Goal: Use online tool/utility: Utilize a website feature to perform a specific function

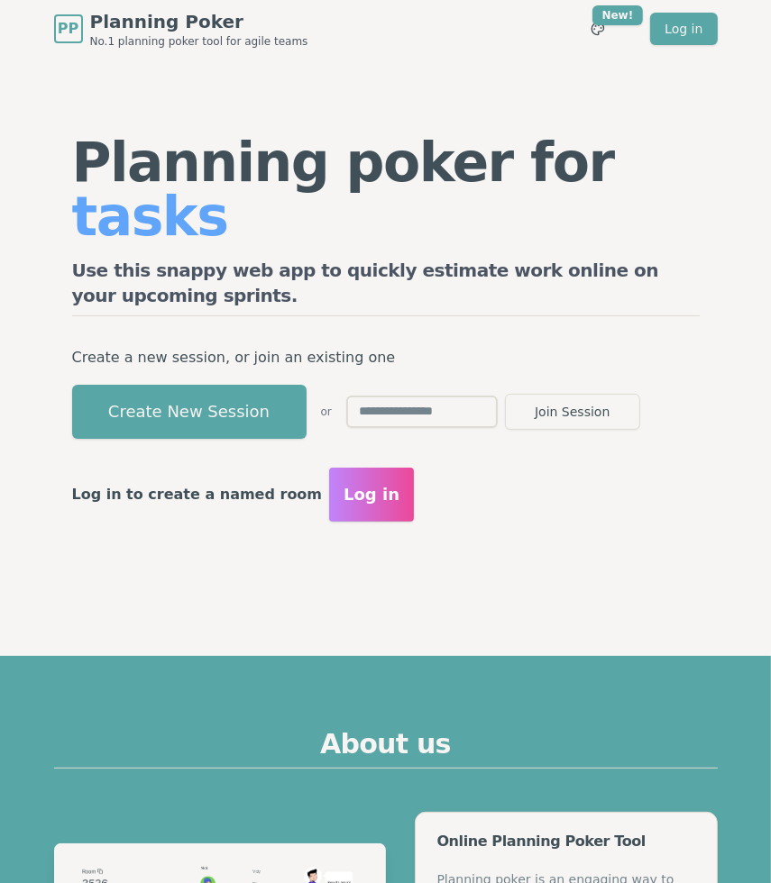
click at [413, 396] on input "text" at bounding box center [421, 412] width 151 height 32
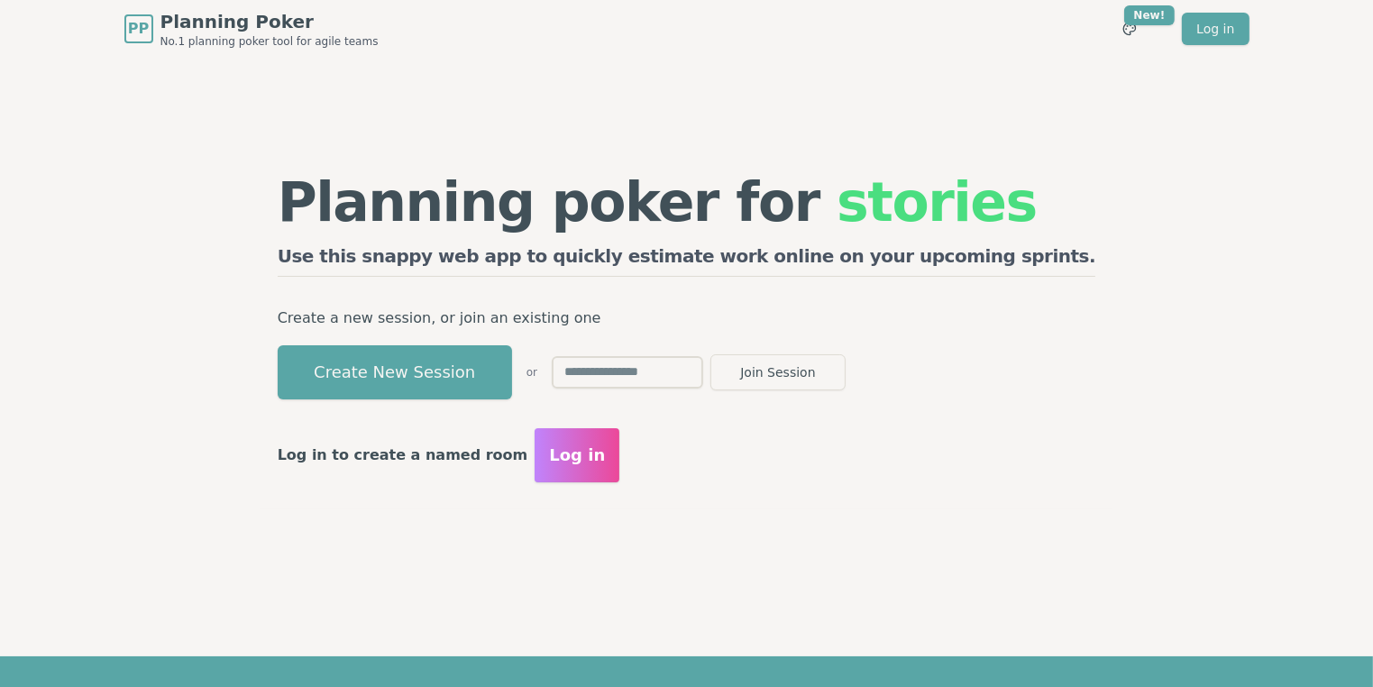
click at [679, 370] on input "text" at bounding box center [627, 372] width 151 height 32
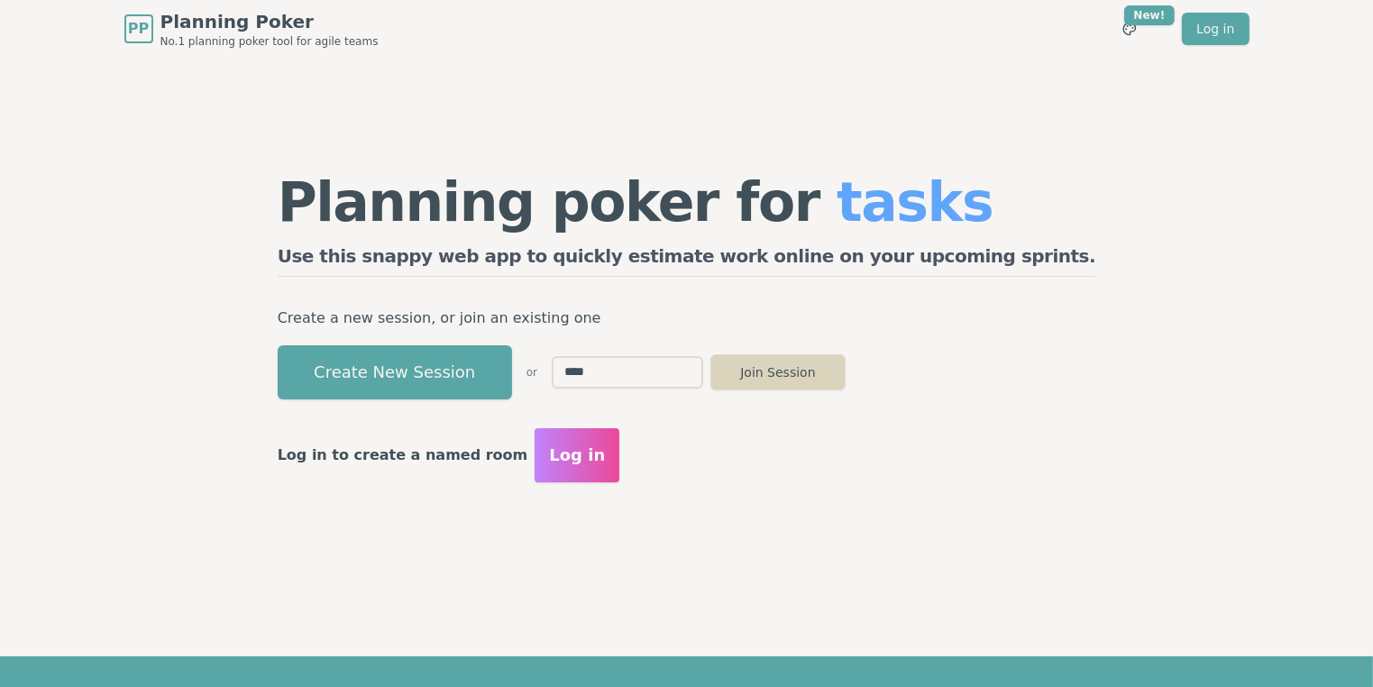
type input "****"
click at [846, 370] on button "Join Session" at bounding box center [777, 372] width 135 height 36
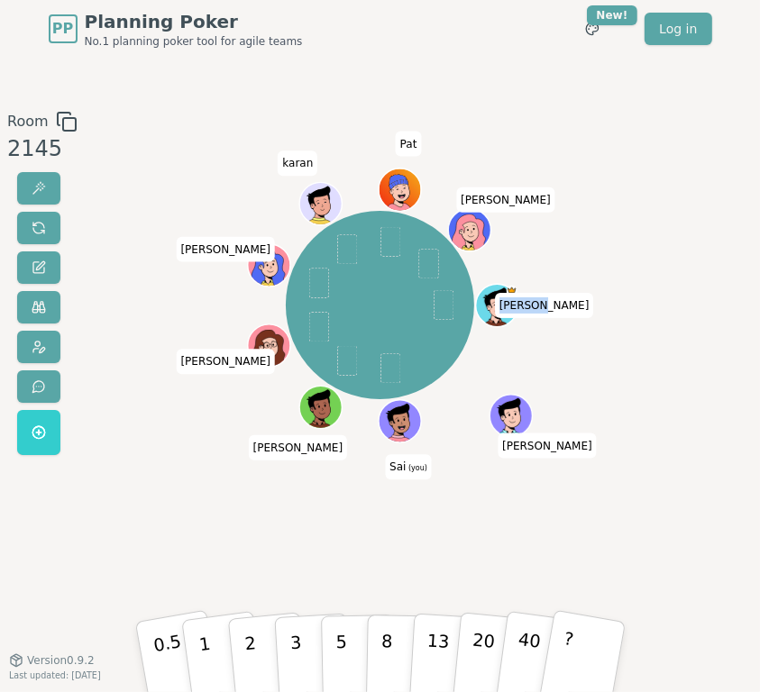
drag, startPoint x: 668, startPoint y: 313, endPoint x: 935, endPoint y: 109, distance: 335.7
click at [760, 109] on html "PP Planning Poker No.1 planning poker tool for agile teams Toggle theme New! Lo…" at bounding box center [380, 346] width 760 height 692
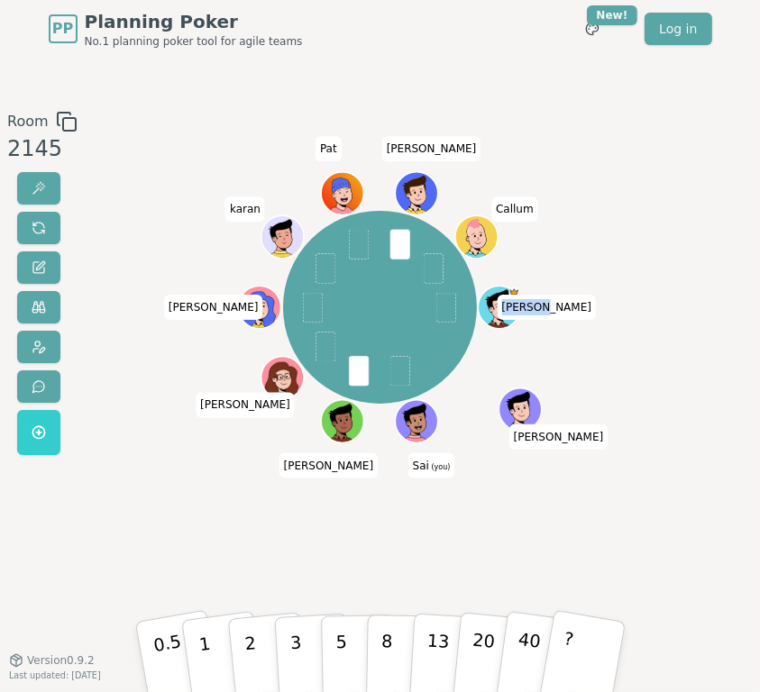
click at [389, 555] on div "[PERSON_NAME] (you) [PERSON_NAME] [PERSON_NAME] [PERSON_NAME] K Callum" at bounding box center [380, 359] width 404 height 496
click at [340, 647] on p "5" at bounding box center [341, 656] width 13 height 79
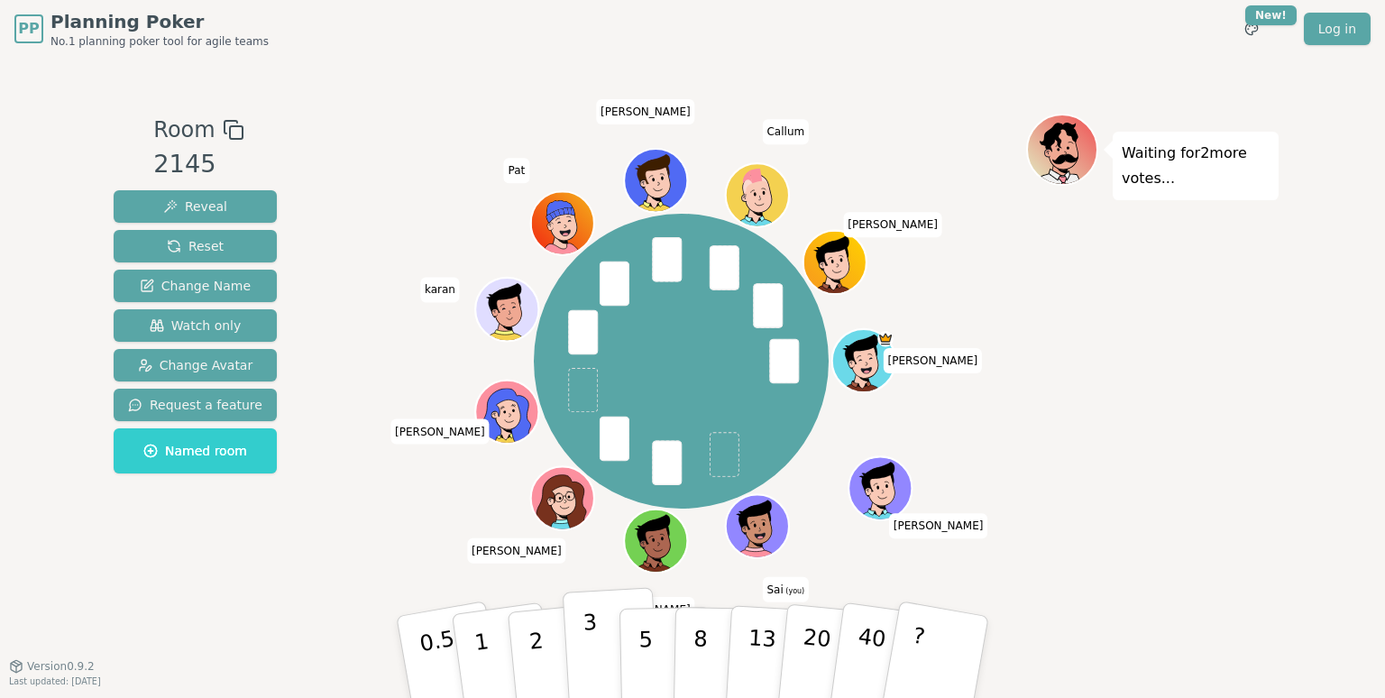
click at [590, 643] on p "3" at bounding box center [592, 658] width 20 height 98
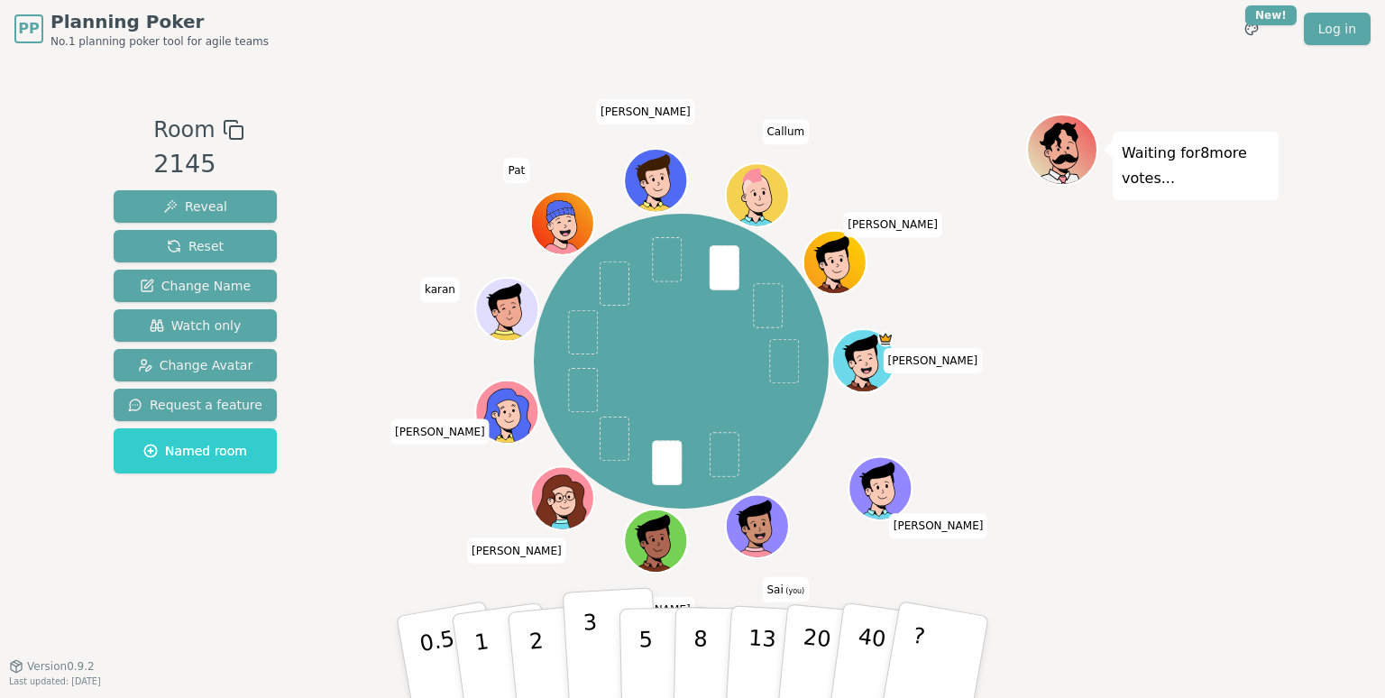
click at [592, 656] on p "3" at bounding box center [592, 658] width 20 height 98
click at [647, 654] on p "5" at bounding box center [645, 656] width 15 height 97
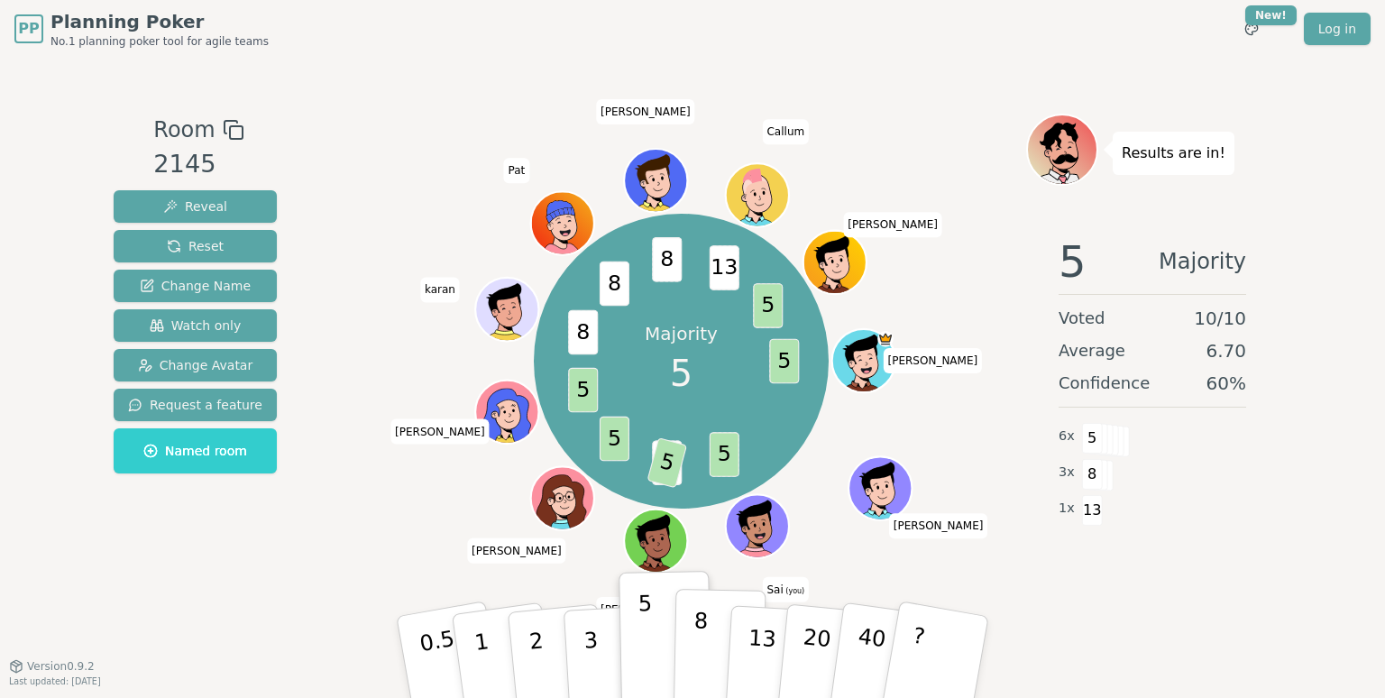
click at [697, 666] on p "8" at bounding box center [699, 656] width 15 height 97
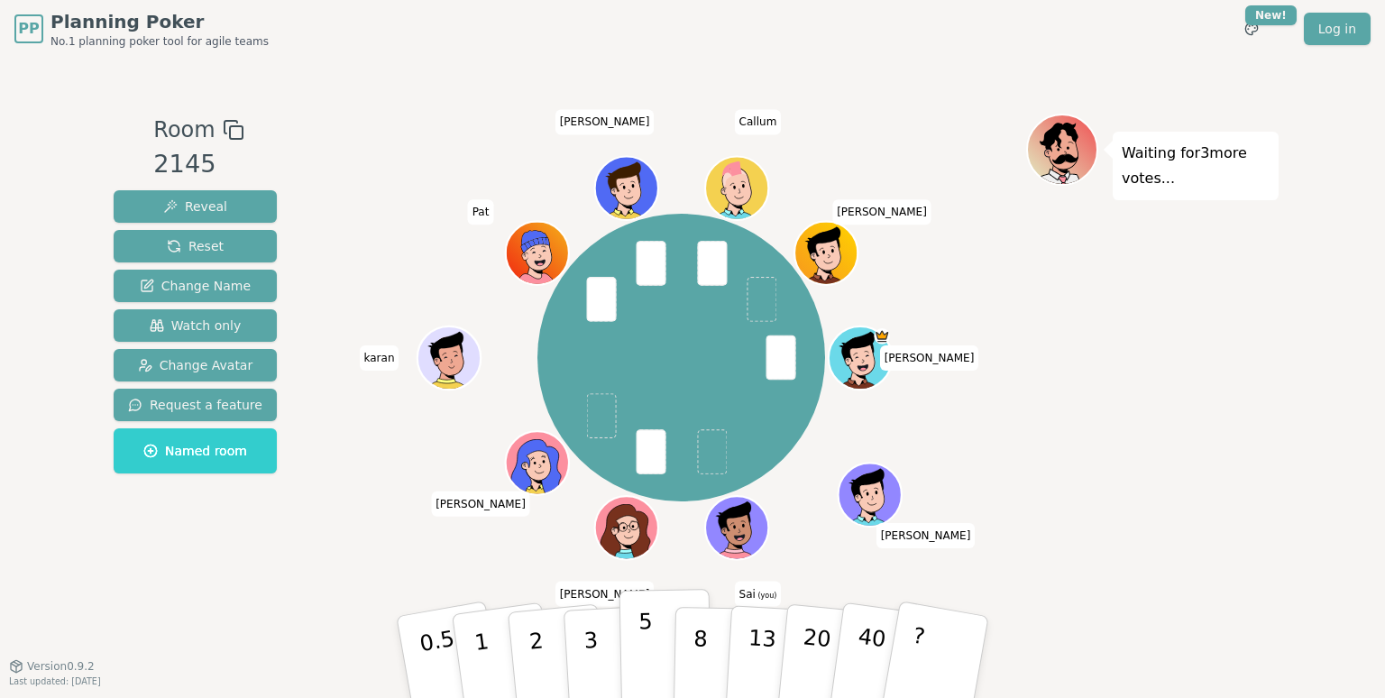
click at [643, 636] on p "5" at bounding box center [645, 656] width 15 height 97
click at [589, 651] on p "3" at bounding box center [592, 658] width 20 height 98
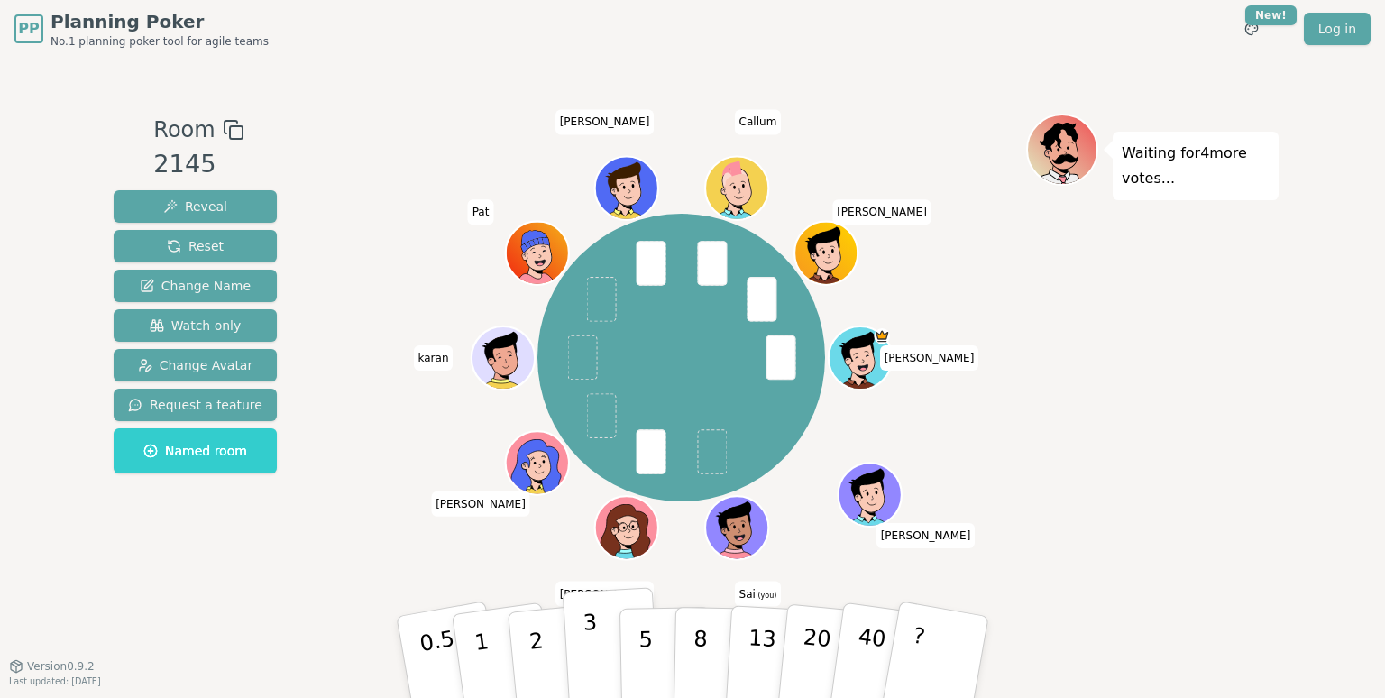
click at [593, 669] on p "3" at bounding box center [592, 658] width 20 height 98
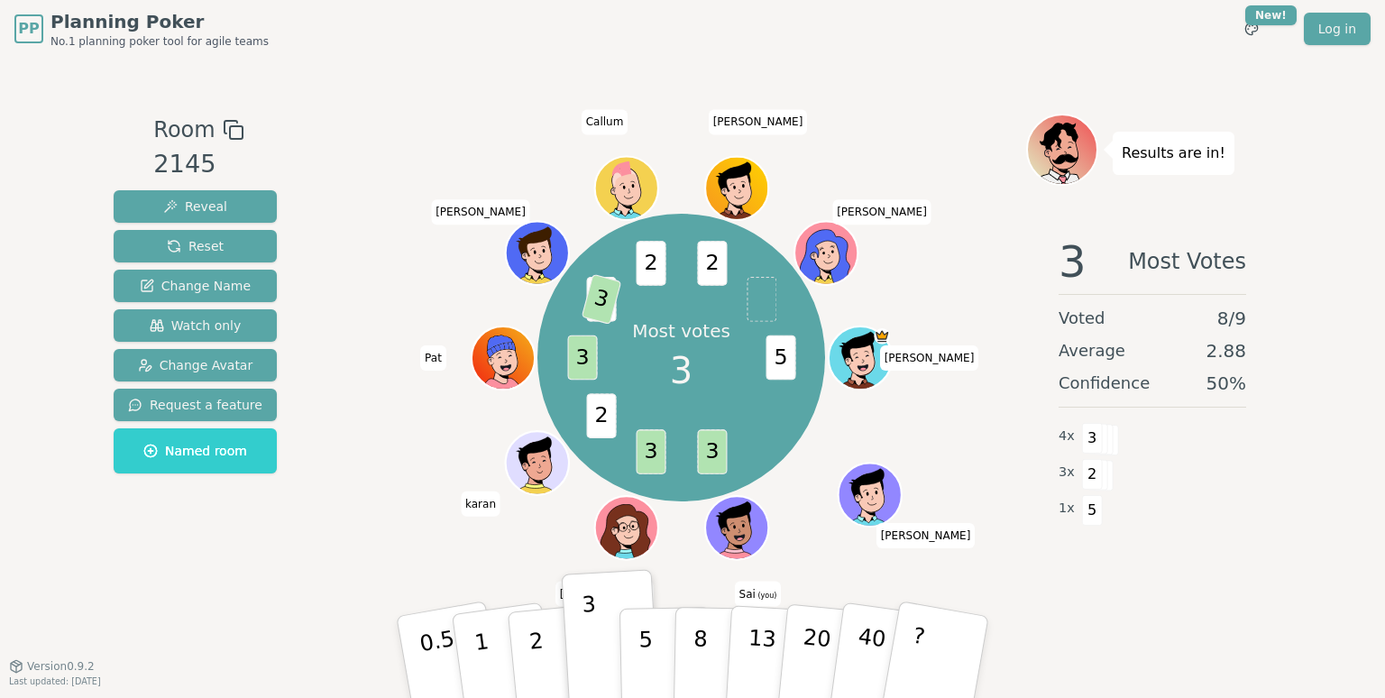
click at [426, 450] on div "Most votes 3 5 3 3 2 3 2 3 2 2 [PERSON_NAME] (you) [PERSON_NAME] [PERSON_NAME] …" at bounding box center [681, 357] width 690 height 423
